Goal: Information Seeking & Learning: Find specific fact

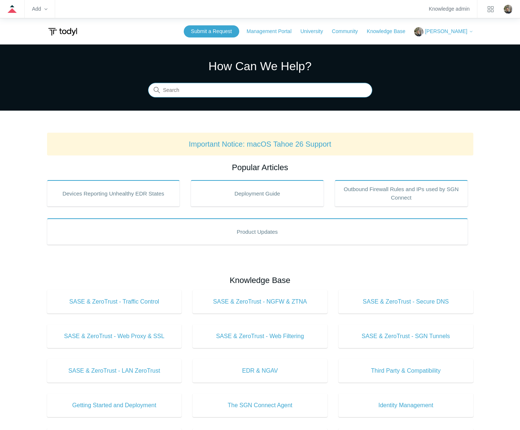
click at [213, 90] on input "Search" at bounding box center [260, 90] width 224 height 15
click at [237, 89] on input "Search" at bounding box center [260, 90] width 224 height 15
click at [306, 93] on input "Search" at bounding box center [260, 90] width 224 height 15
type input "minimum requirements"
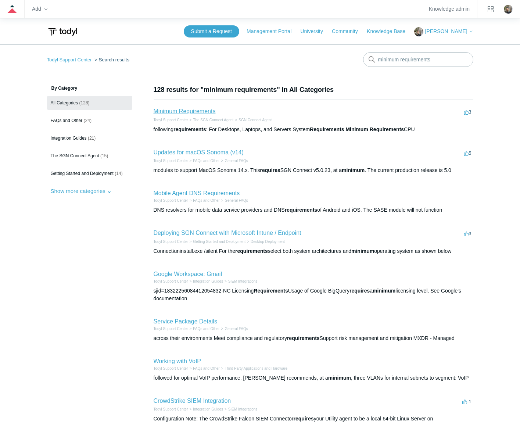
click at [203, 109] on link "Minimum Requirements" at bounding box center [185, 111] width 62 height 6
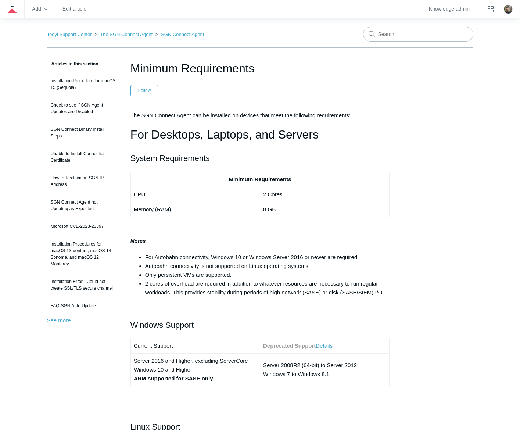
scroll to position [37, 0]
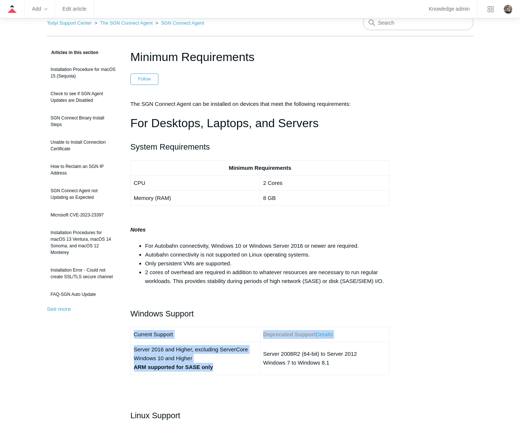
drag, startPoint x: 219, startPoint y: 368, endPoint x: 129, endPoint y: 363, distance: 89.4
drag, startPoint x: 129, startPoint y: 363, endPoint x: 225, endPoint y: 366, distance: 96.0
click at [225, 366] on td "Server 2016 and Higher, excluding ServerCore Windows 10 and Higher ARM supporte…" at bounding box center [194, 358] width 129 height 33
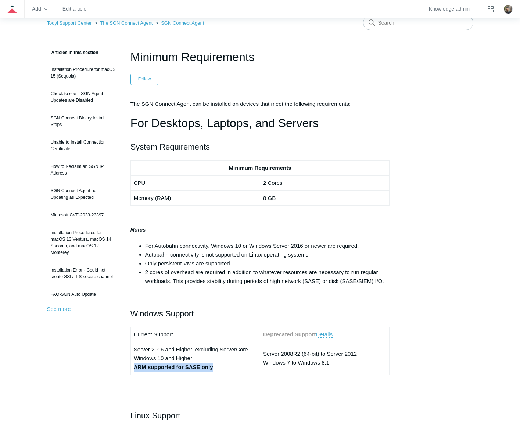
drag, startPoint x: 221, startPoint y: 366, endPoint x: 135, endPoint y: 372, distance: 86.5
click at [135, 372] on td "Server 2016 and Higher, excluding ServerCore Windows 10 and Higher ARM supporte…" at bounding box center [194, 358] width 129 height 33
drag, startPoint x: 261, startPoint y: 57, endPoint x: 132, endPoint y: 51, distance: 129.1
click at [132, 51] on h1 "Minimum Requirements" at bounding box center [259, 57] width 259 height 18
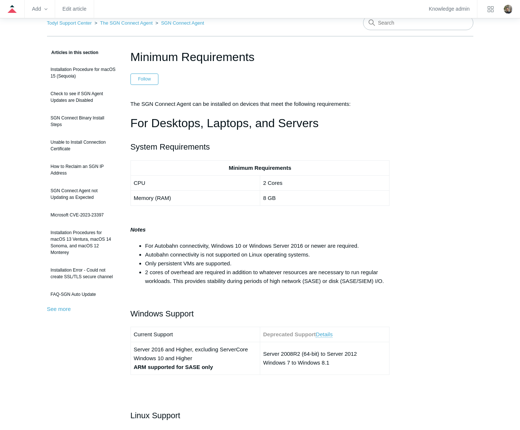
copy h1 "Minimum Requirements"
